Goal: Task Accomplishment & Management: Manage account settings

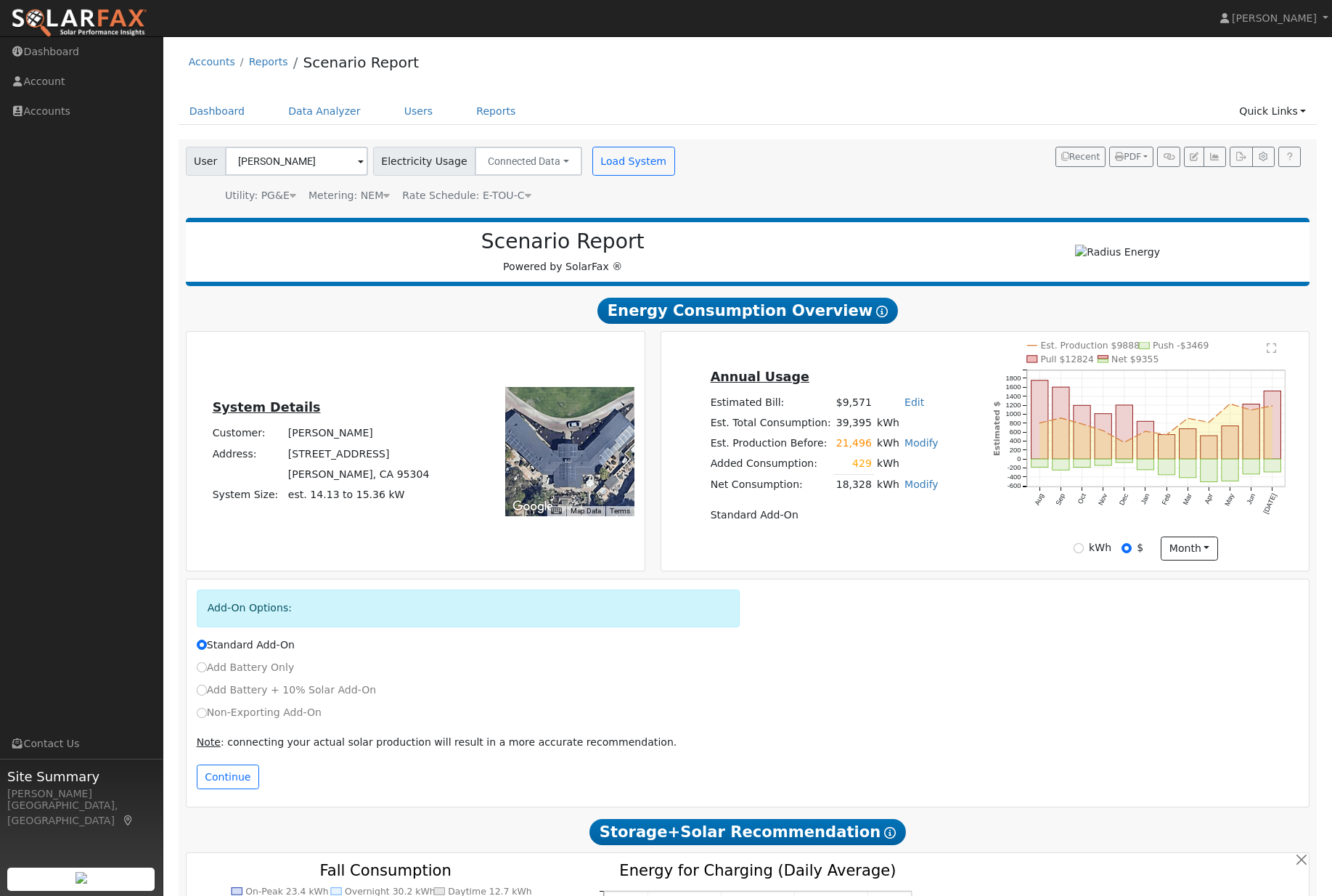
scroll to position [79, 296]
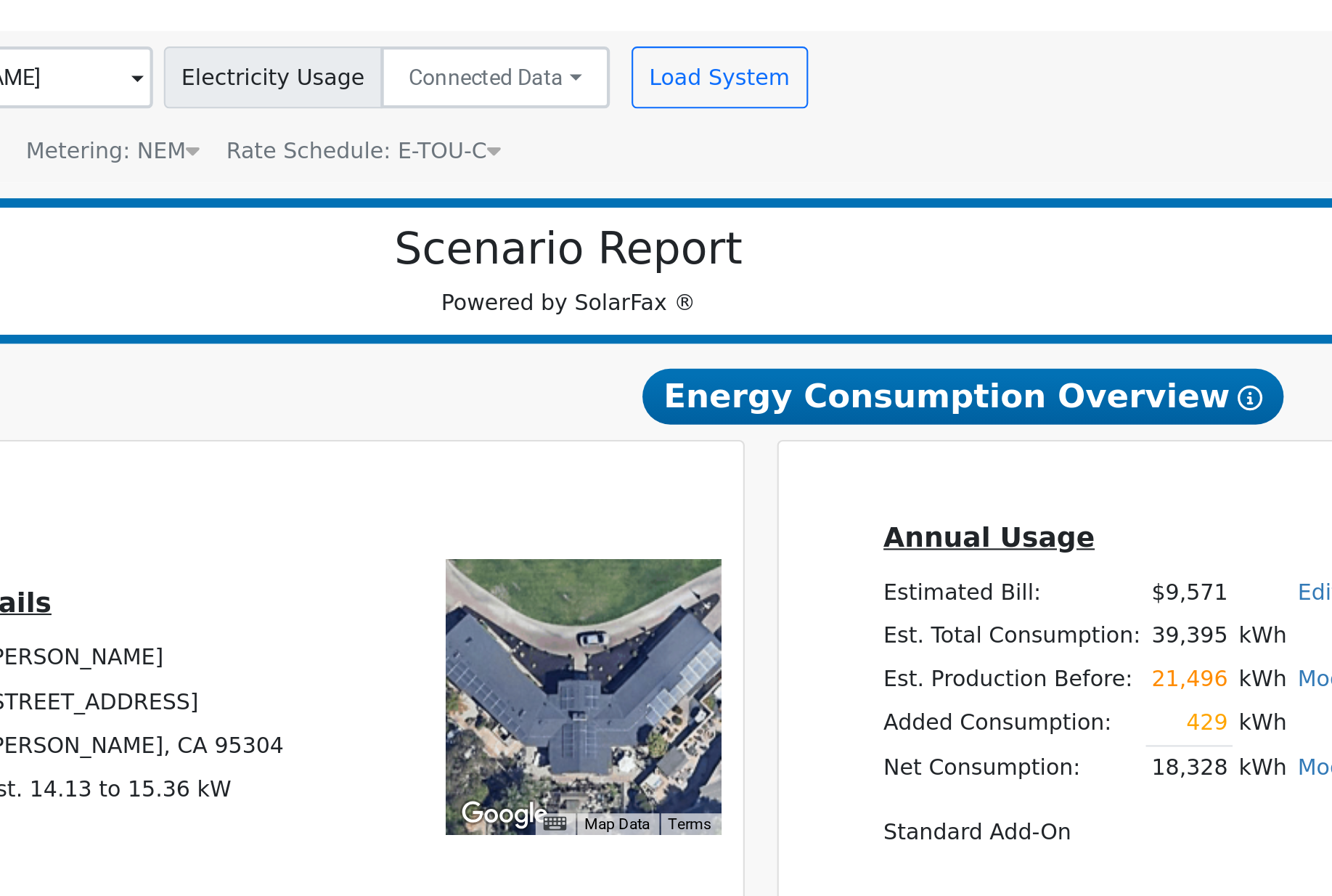
click at [393, 46] on link "Users" at bounding box center [419, 32] width 51 height 26
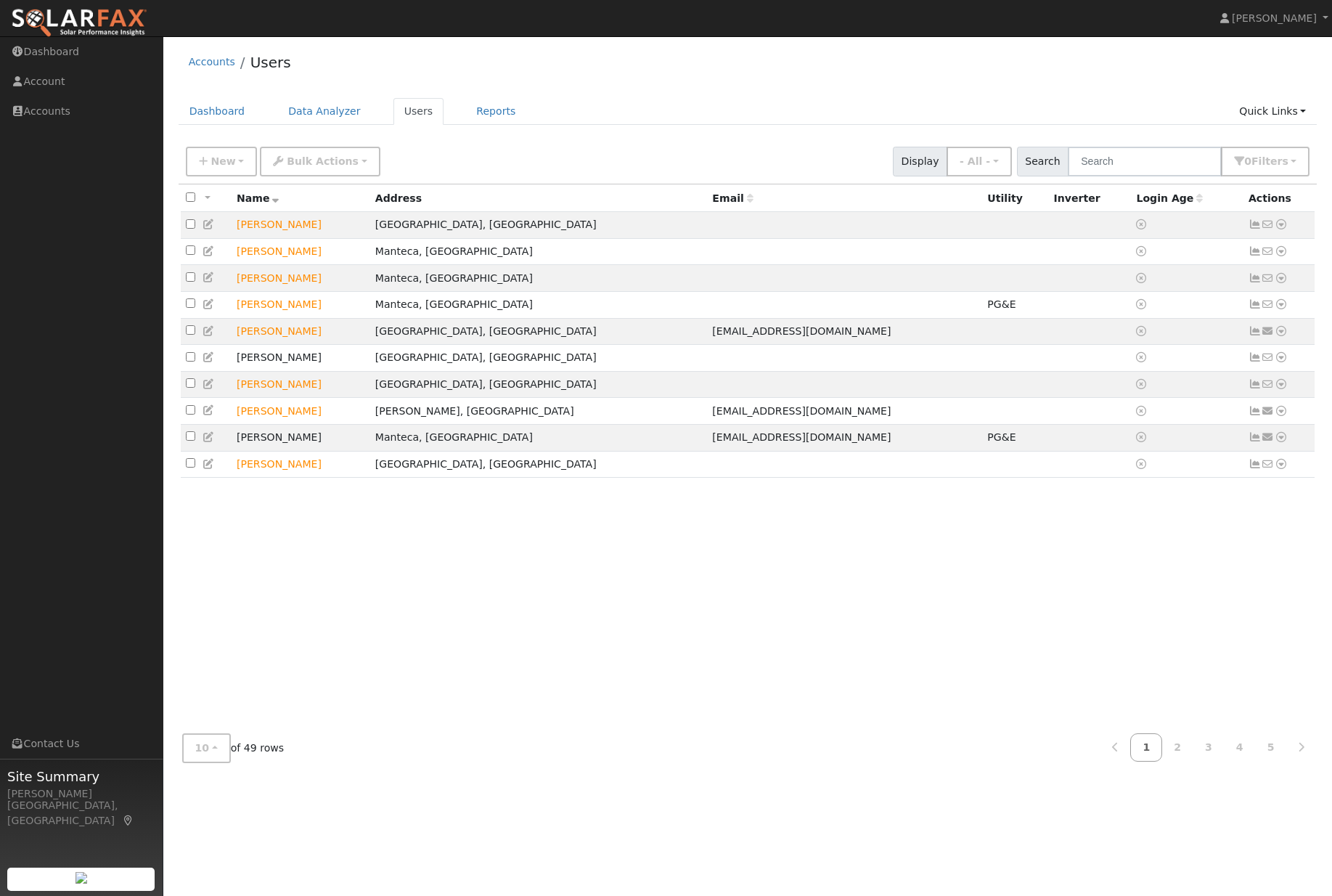
click at [190, 206] on label at bounding box center [191, 198] width 10 height 15
click at [190, 202] on input "checkbox" at bounding box center [191, 197] width 10 height 10
checkbox input "true"
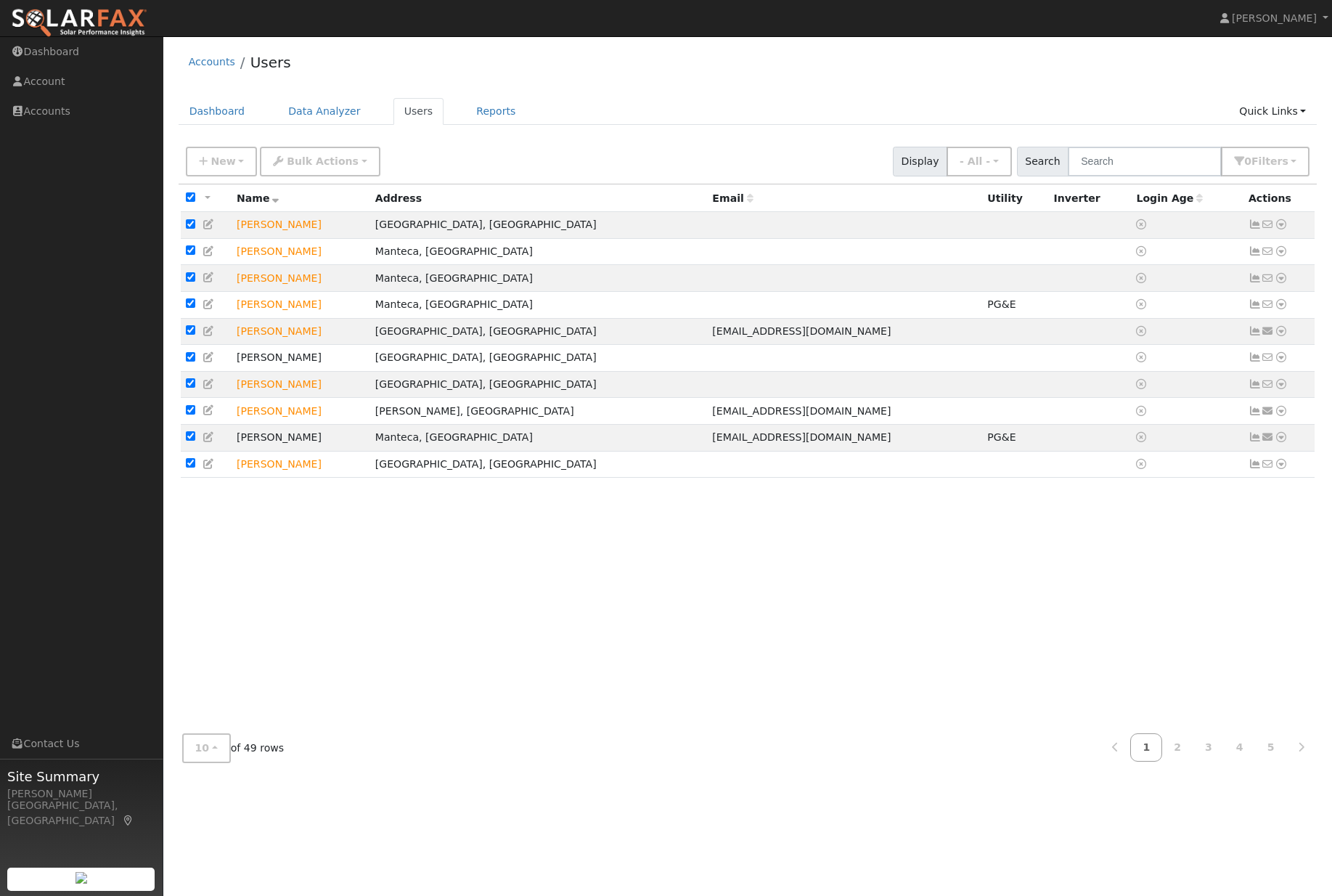
checkbox input "true"
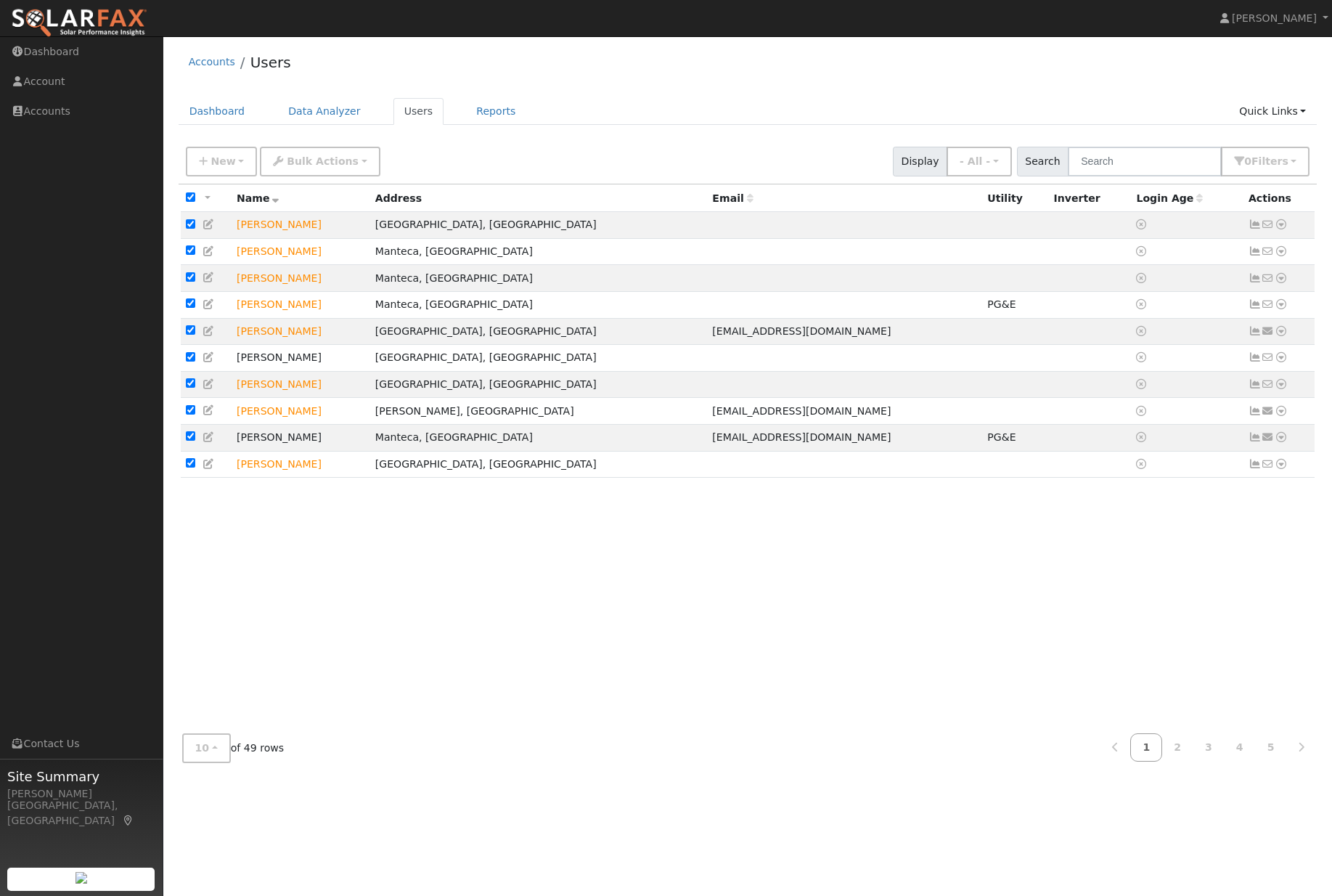
checkbox input "true"
click at [1180, 761] on link "2" at bounding box center [1178, 747] width 32 height 28
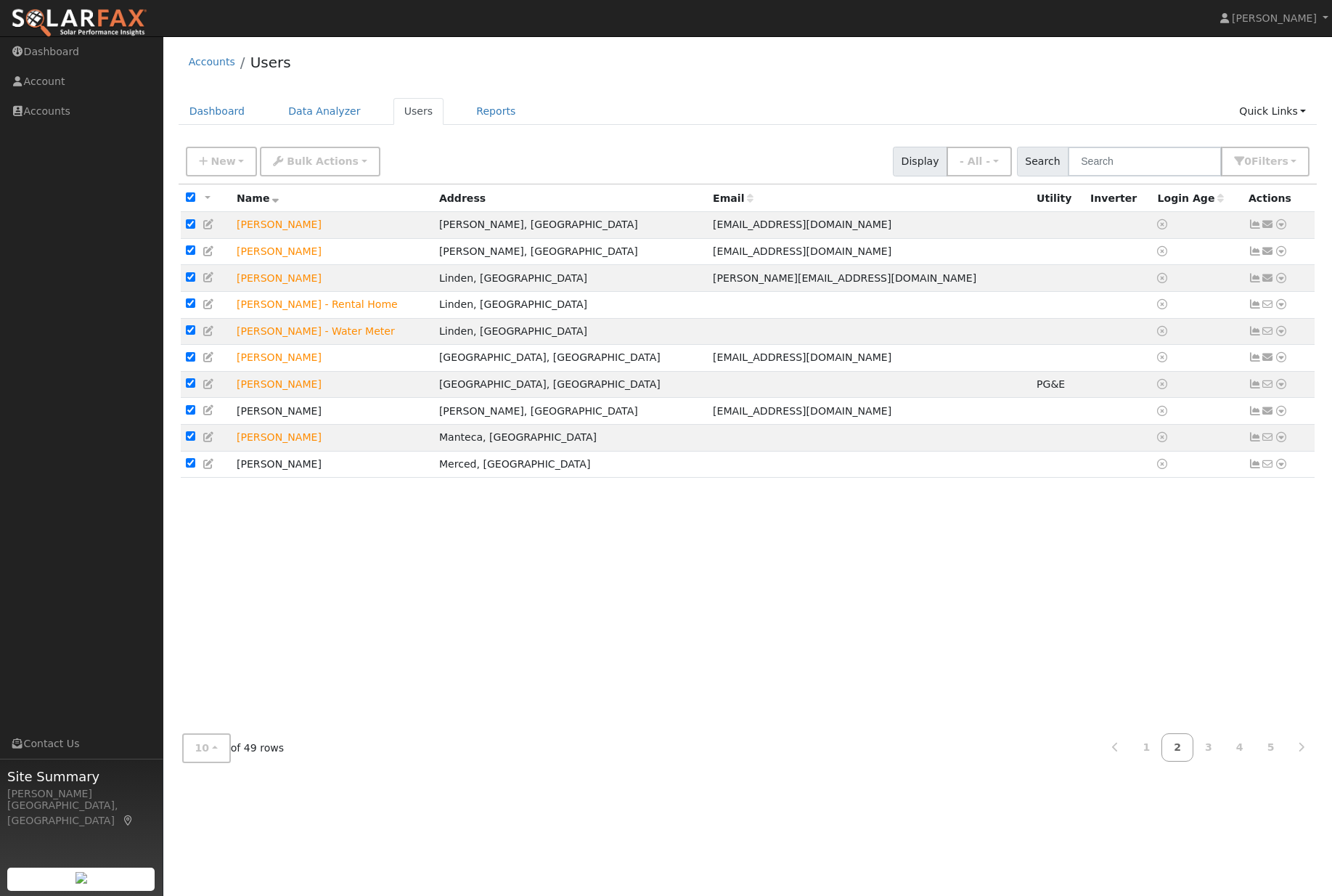
click at [277, 200] on icon at bounding box center [275, 198] width 6 height 11
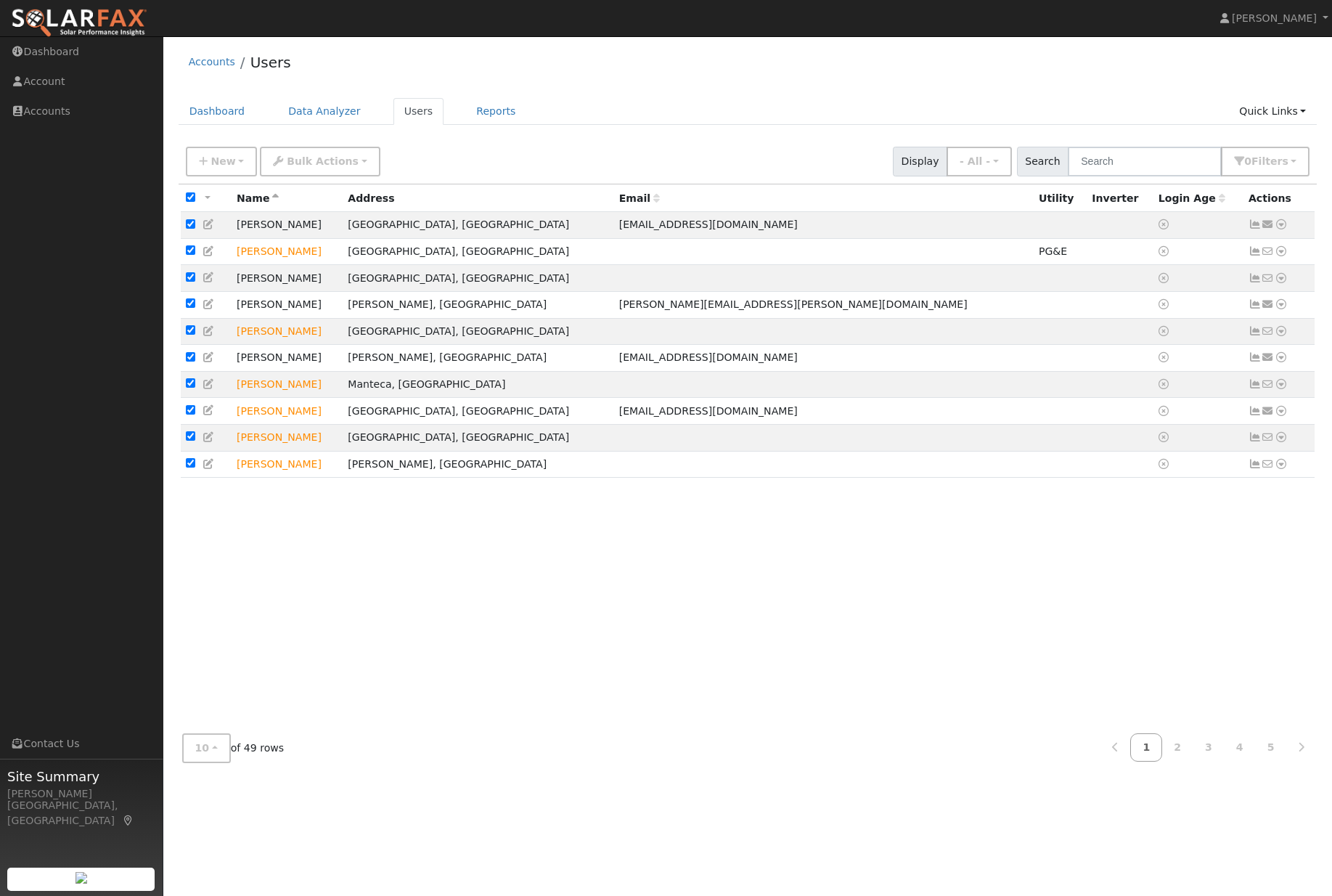
click at [1011, 170] on button "- All -" at bounding box center [979, 161] width 65 height 30
click at [1191, 138] on div "Dashboard Data Analyzer Users Reports Quick Links Quick Add Quick Connect Run a…" at bounding box center [747, 118] width 1139 height 41
click at [1177, 166] on input "text" at bounding box center [1145, 161] width 153 height 30
click at [1264, 167] on span "Filter s" at bounding box center [1270, 161] width 37 height 11
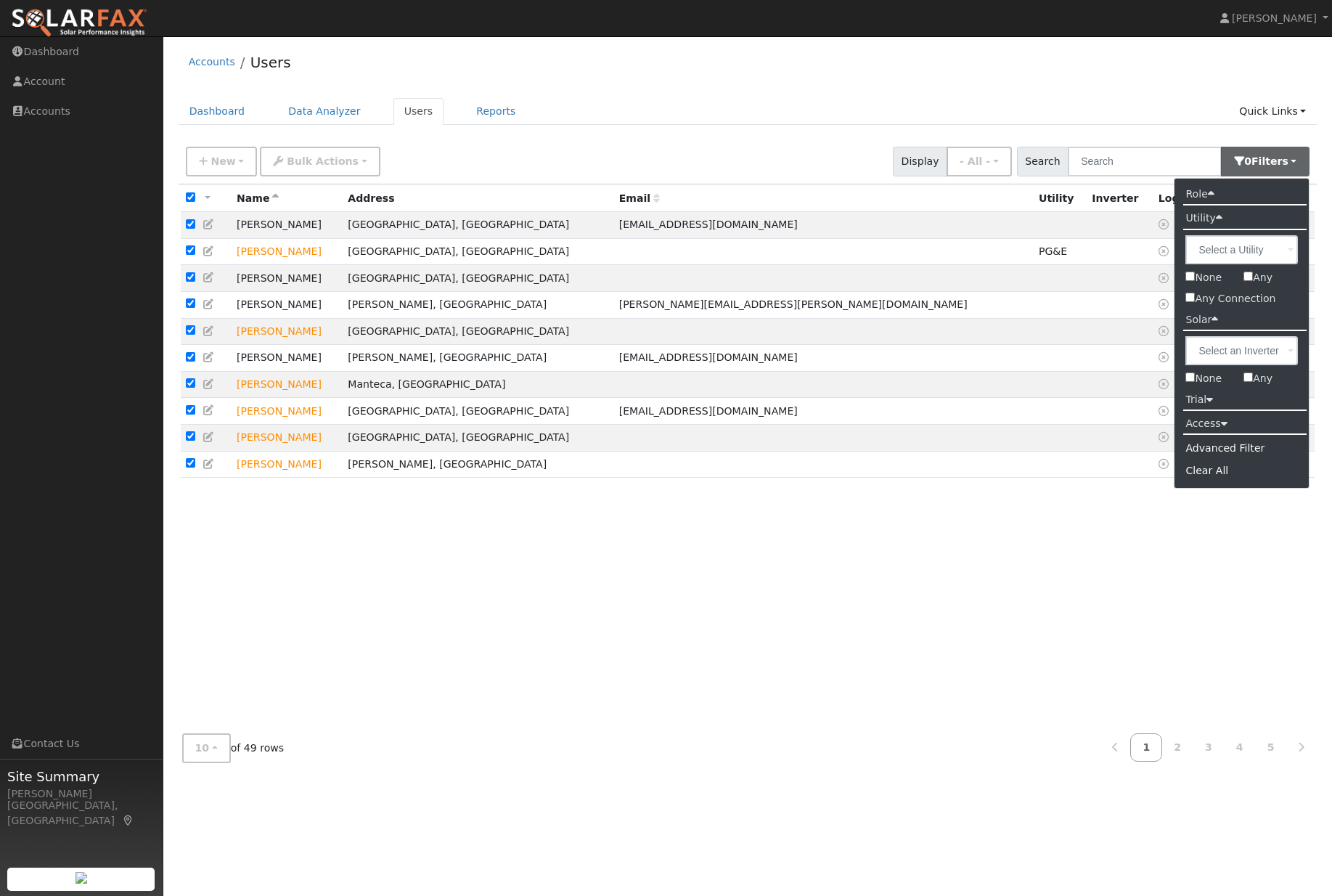
click at [1195, 302] on input "Any Connection" at bounding box center [1190, 297] width 10 height 10
checkbox input "true"
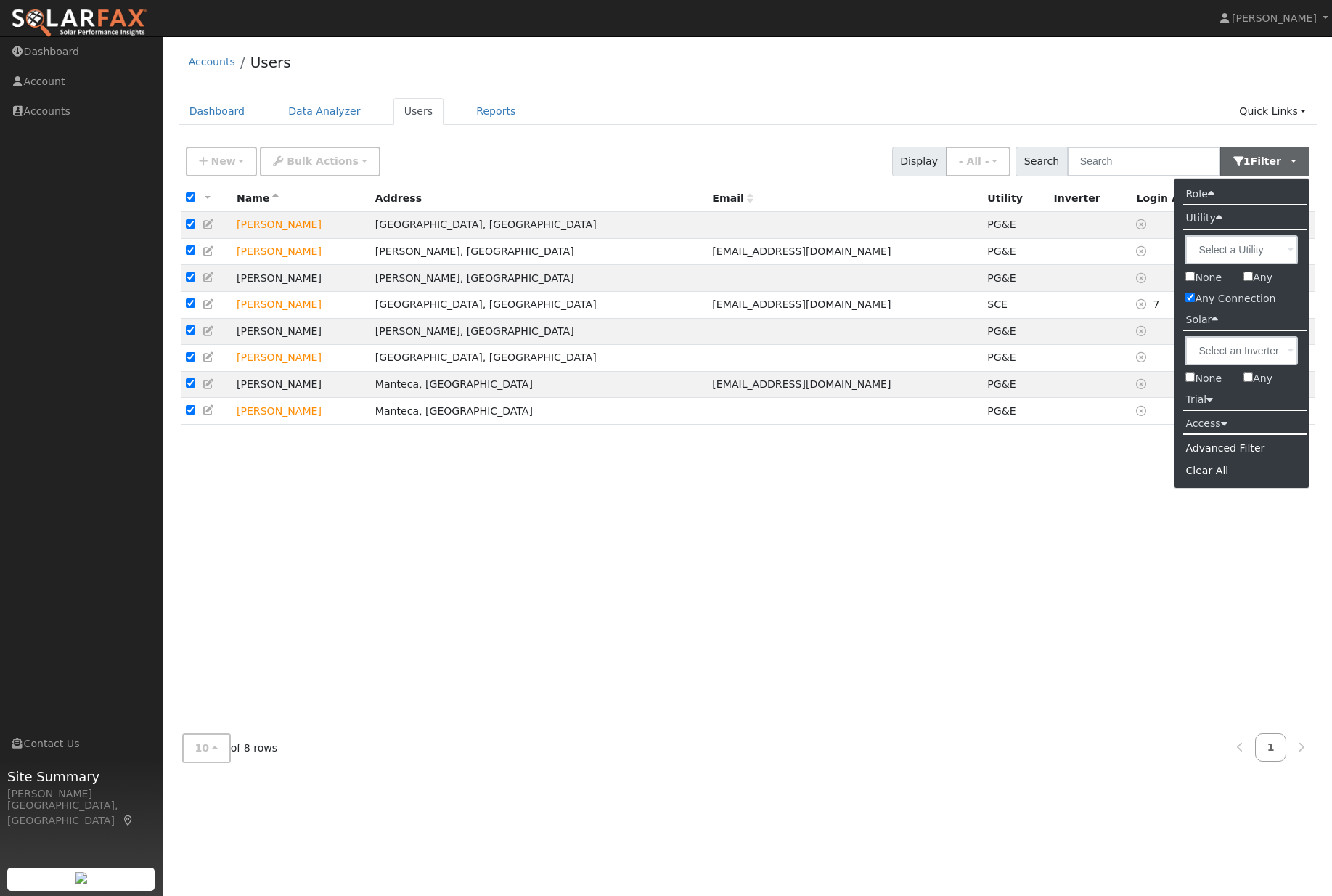
click at [1006, 663] on div "All None All on page None on page Name Address Email Utility Inverter Login Age…" at bounding box center [747, 452] width 1139 height 537
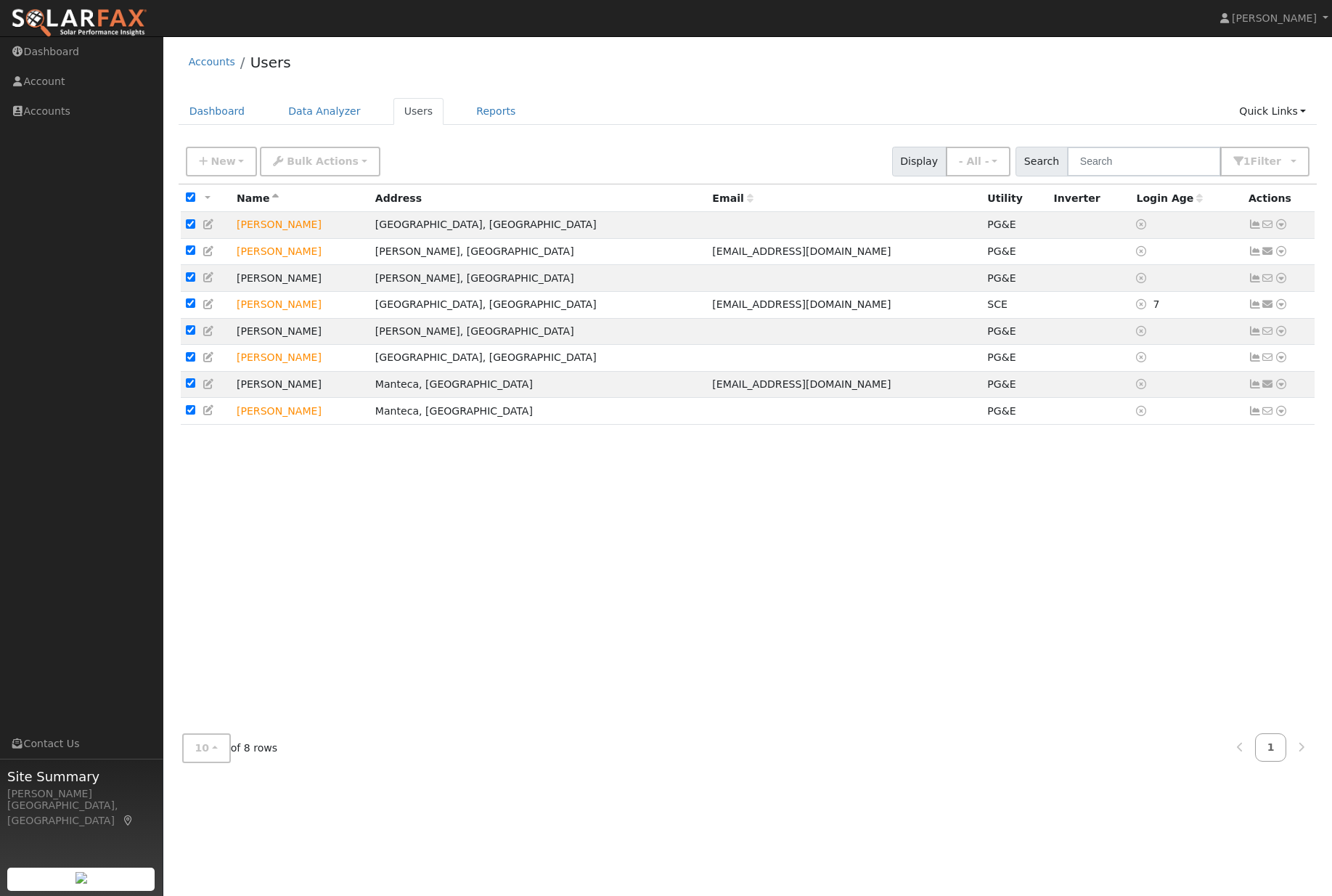
click at [191, 334] on input "checkbox" at bounding box center [191, 330] width 10 height 10
checkbox input "false"
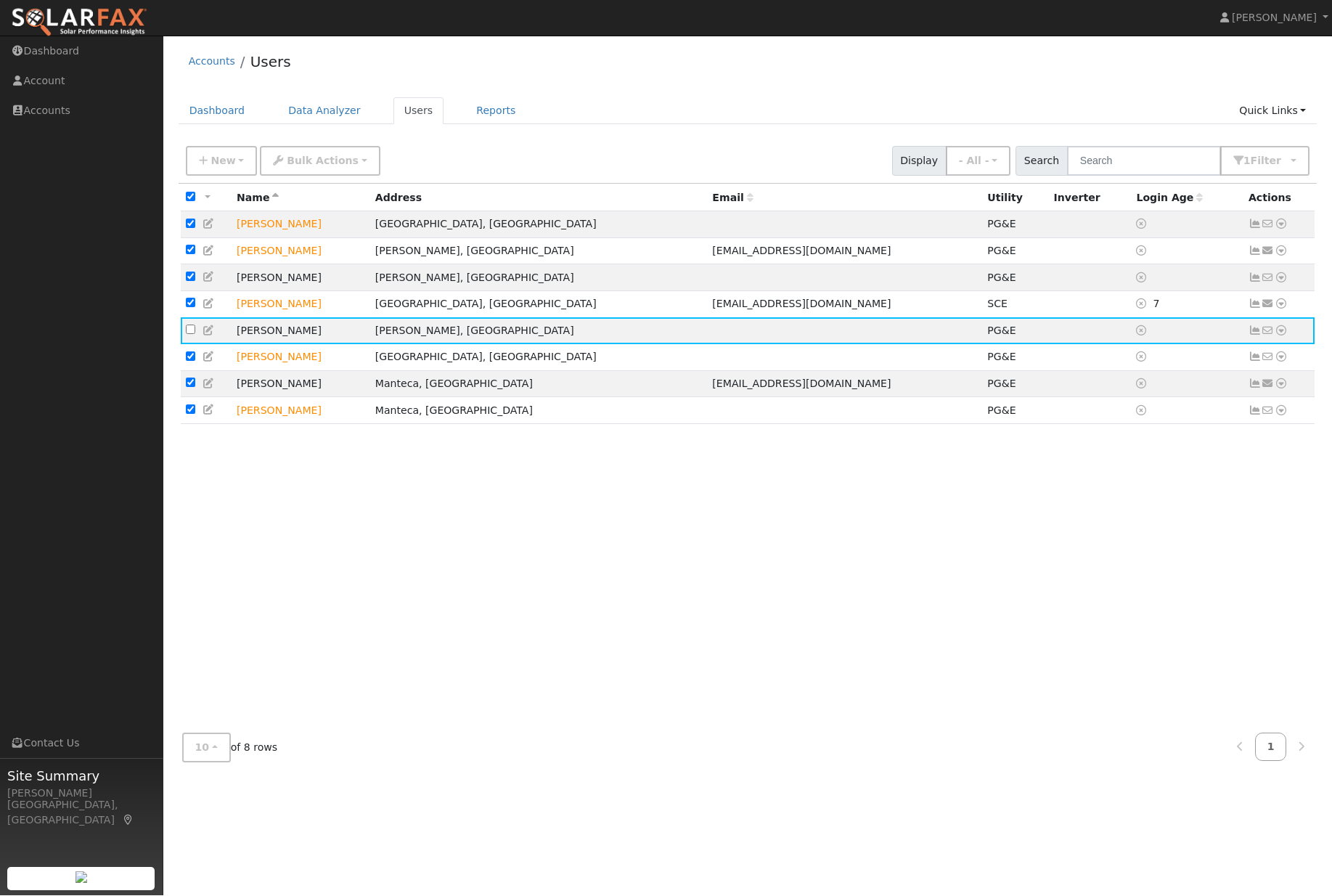
click at [334, 166] on span "Bulk Actions" at bounding box center [322, 161] width 71 height 11
click at [339, 232] on link "Disconnect Users" at bounding box center [314, 225] width 109 height 20
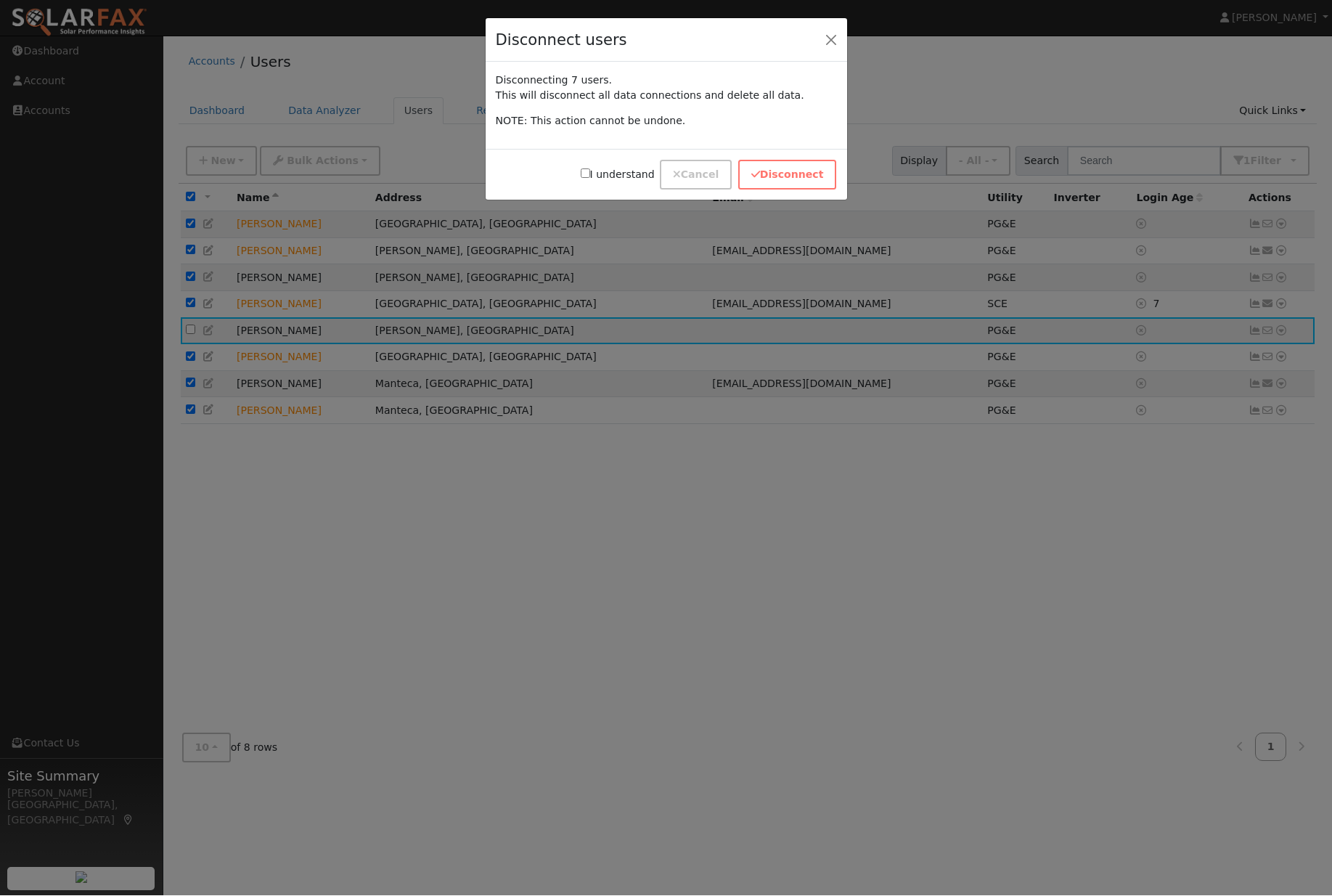
click at [590, 178] on input "I understand" at bounding box center [585, 174] width 10 height 10
checkbox input "true"
click at [801, 176] on button "Disconnect" at bounding box center [788, 175] width 99 height 30
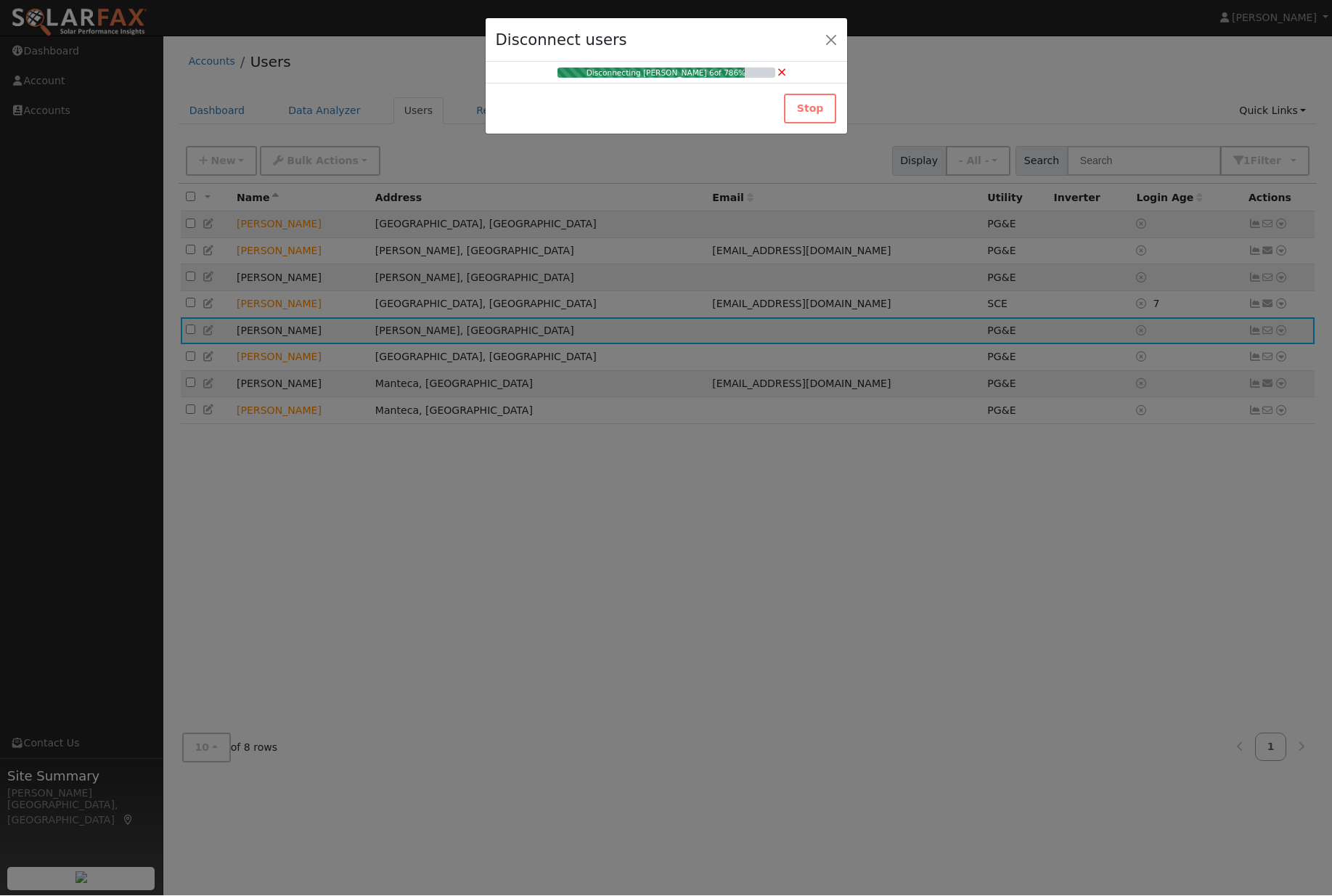
checkbox input "false"
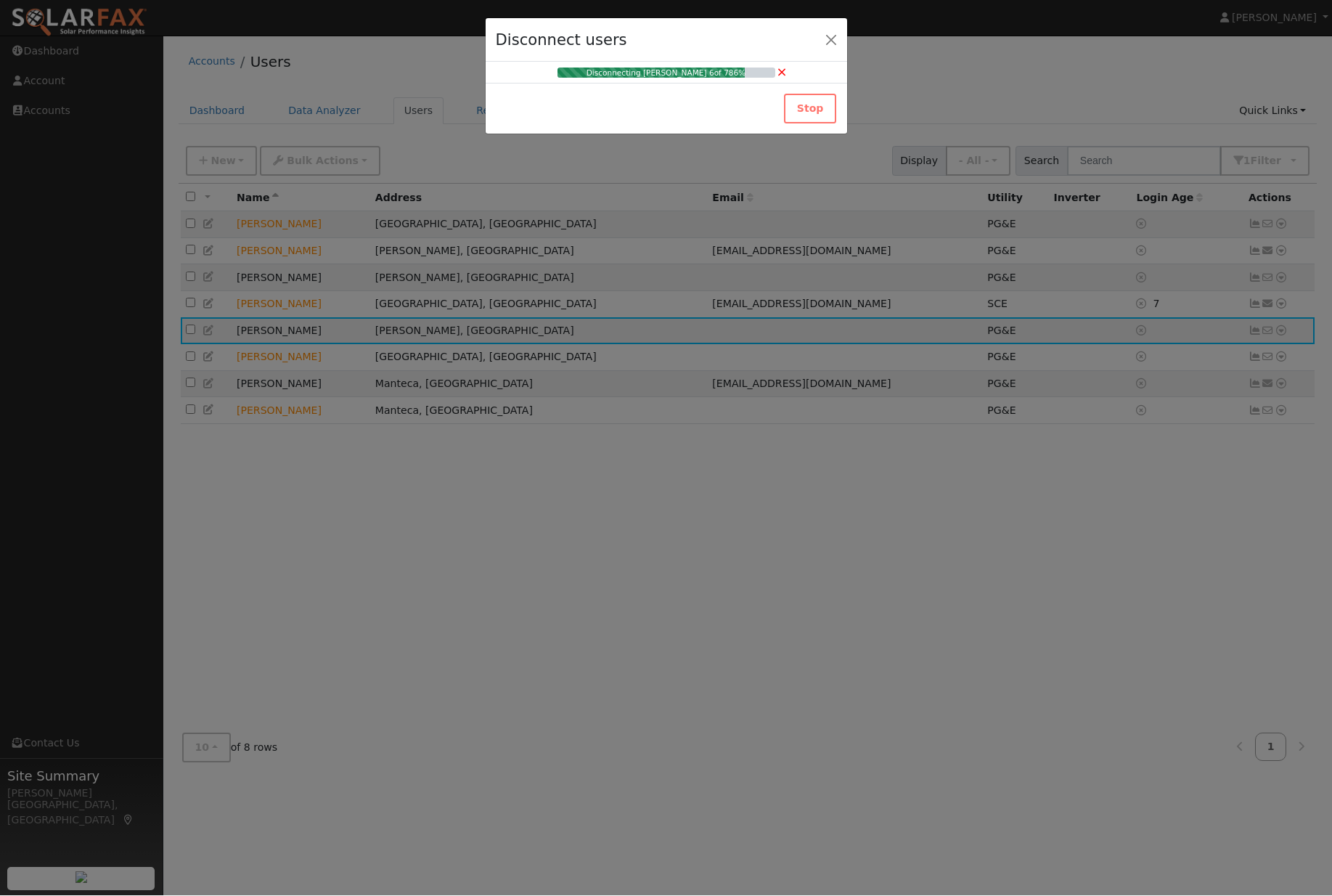
checkbox input "false"
